Goal: Task Accomplishment & Management: Complete application form

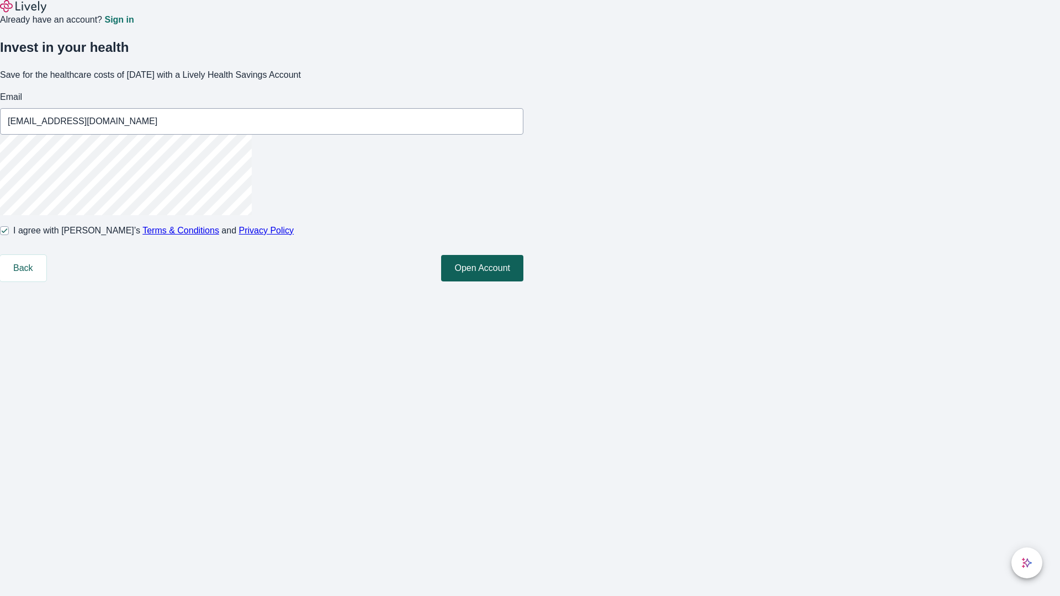
click at [523, 282] on button "Open Account" at bounding box center [482, 268] width 82 height 27
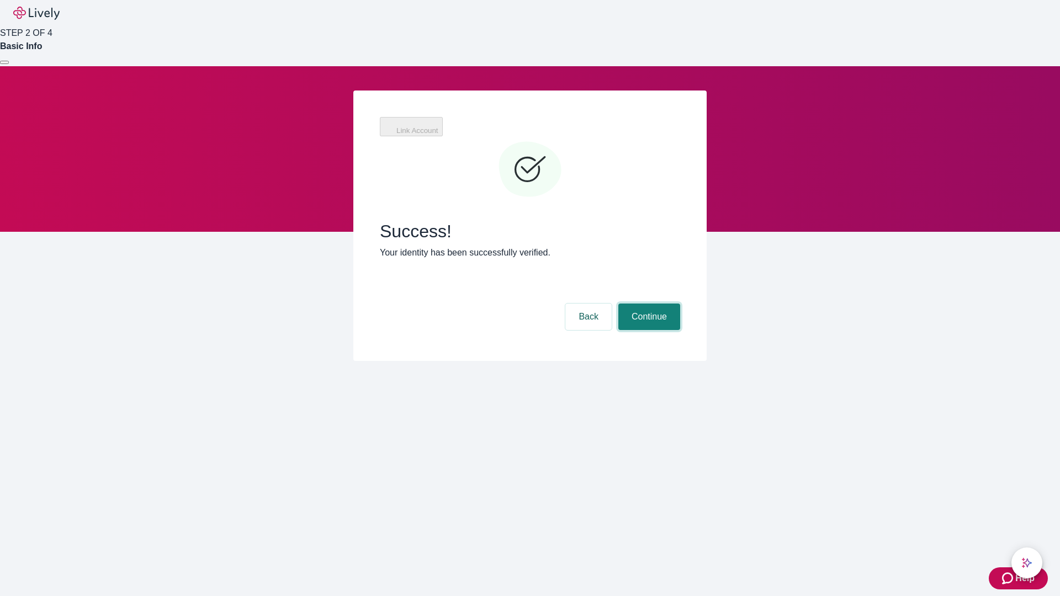
click at [648, 304] on button "Continue" at bounding box center [649, 317] width 62 height 27
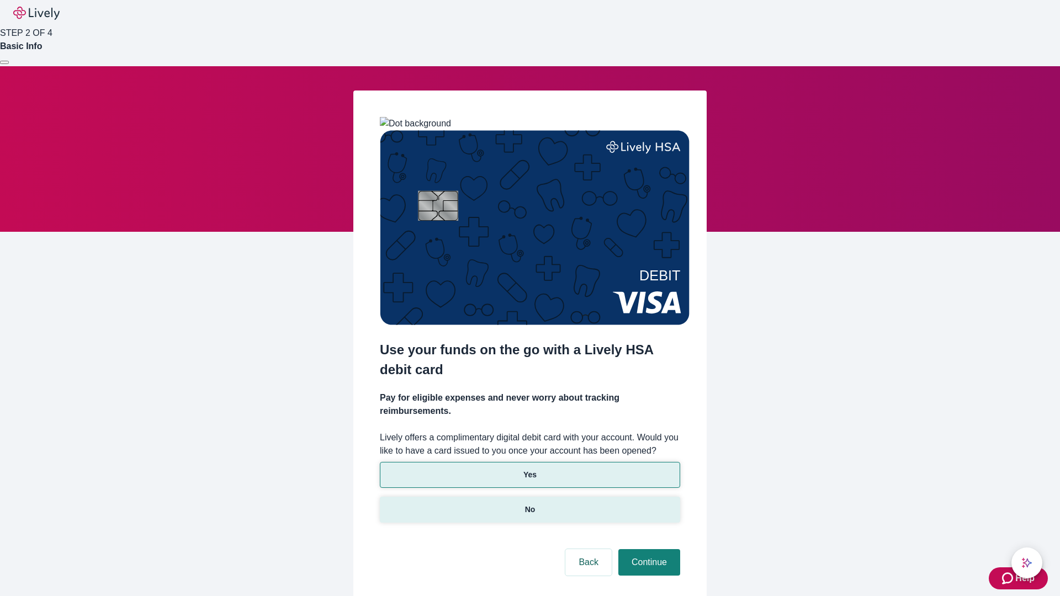
click at [530, 504] on p "No" at bounding box center [530, 510] width 10 height 12
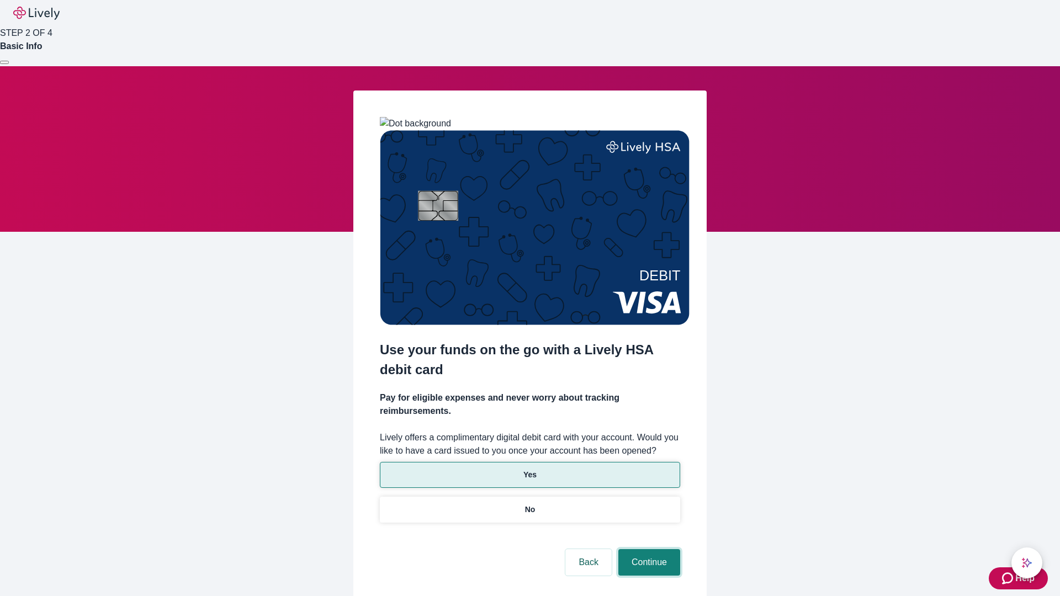
click at [648, 549] on button "Continue" at bounding box center [649, 562] width 62 height 27
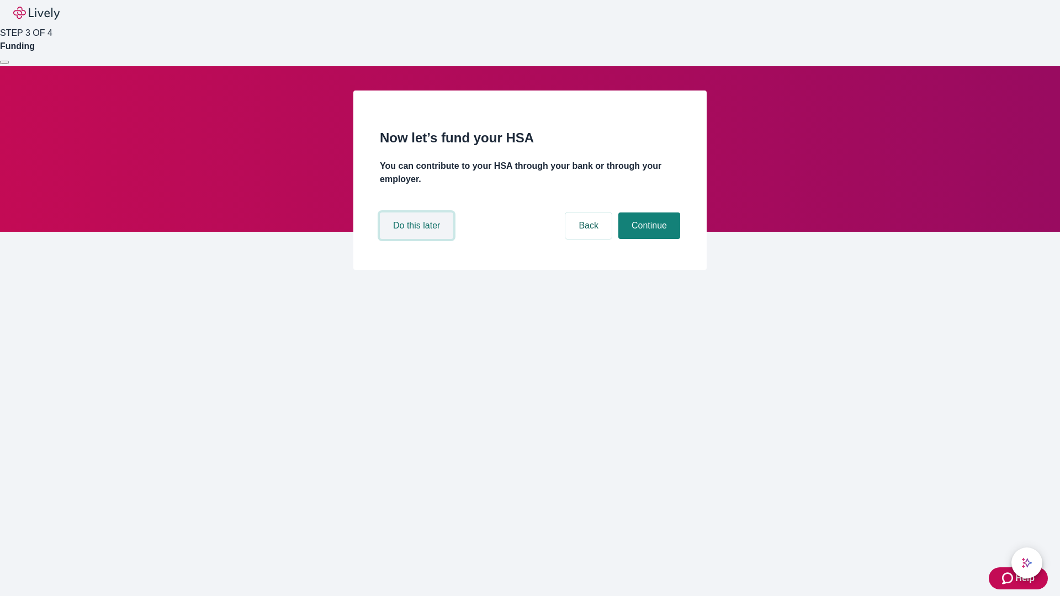
click at [418, 239] on button "Do this later" at bounding box center [416, 226] width 73 height 27
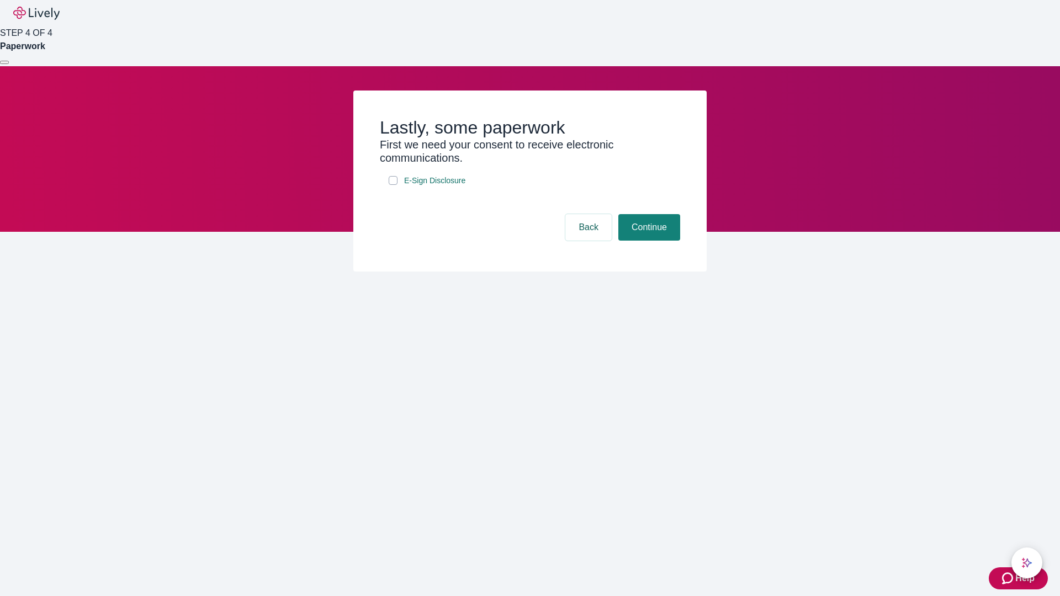
click at [393, 185] on input "E-Sign Disclosure" at bounding box center [393, 180] width 9 height 9
checkbox input "true"
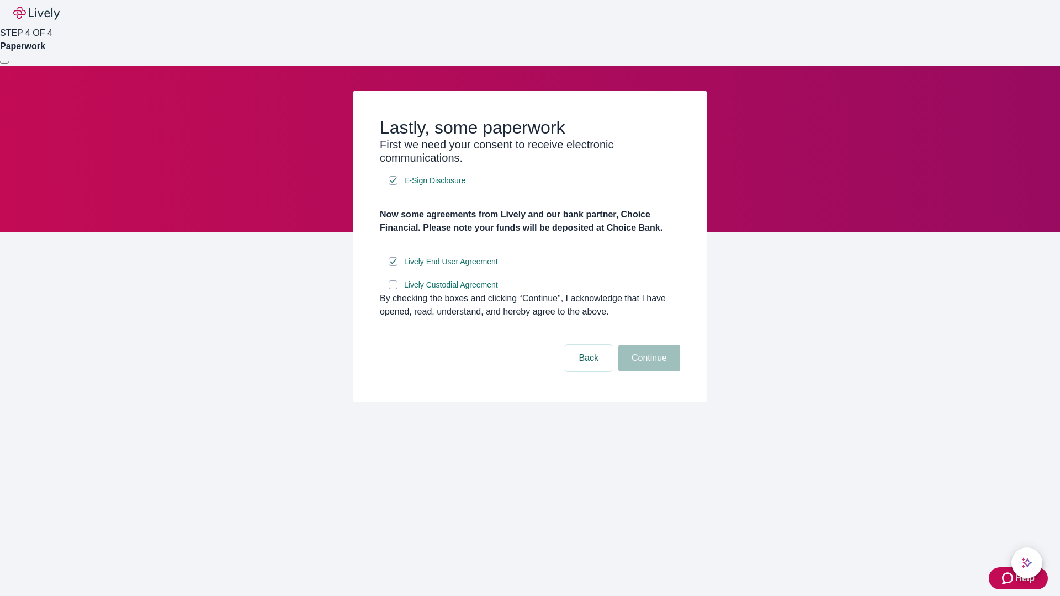
click at [393, 289] on input "Lively Custodial Agreement" at bounding box center [393, 285] width 9 height 9
checkbox input "true"
click at [648, 372] on button "Continue" at bounding box center [649, 358] width 62 height 27
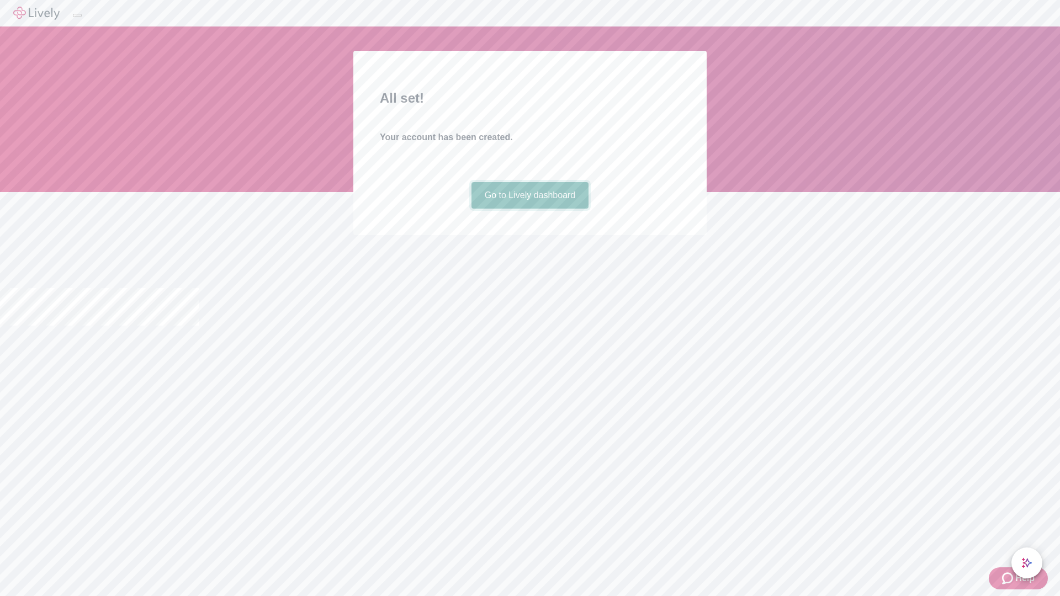
click at [530, 209] on link "Go to Lively dashboard" at bounding box center [531, 195] width 118 height 27
